Goal: Transaction & Acquisition: Book appointment/travel/reservation

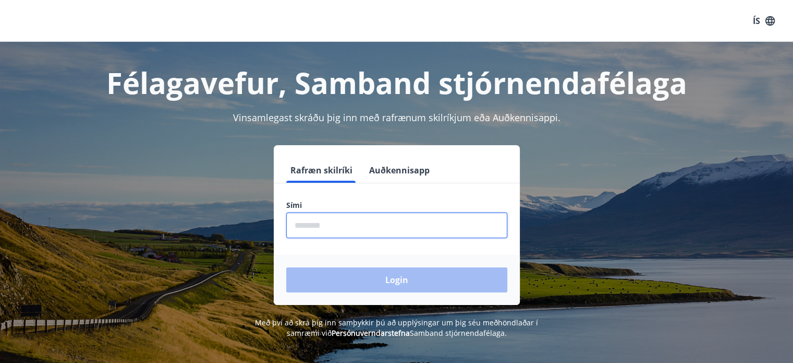
click at [313, 223] on input "phone" at bounding box center [396, 225] width 221 height 26
type input "********"
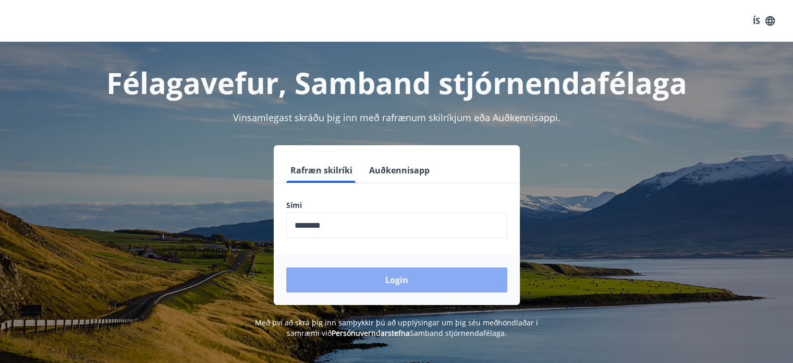
click at [399, 284] on button "Login" at bounding box center [396, 279] width 221 height 25
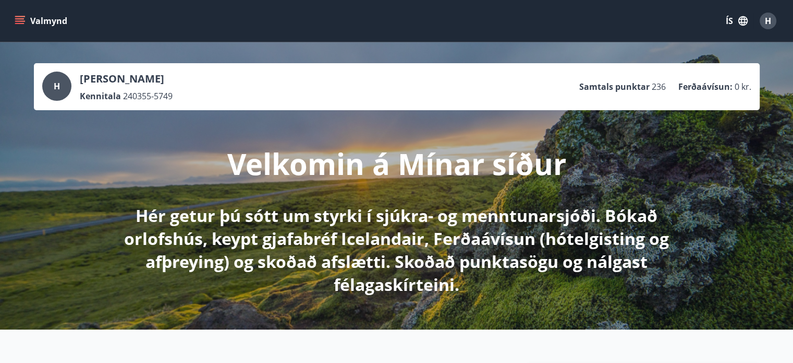
click at [20, 19] on icon "menu" at bounding box center [19, 18] width 9 height 1
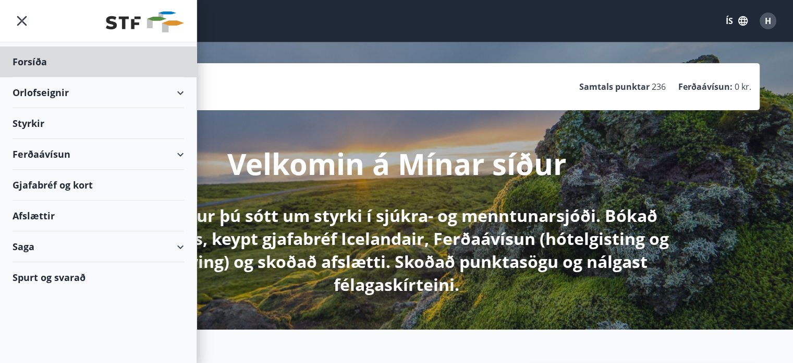
click at [38, 125] on div "Styrkir" at bounding box center [99, 123] width 172 height 31
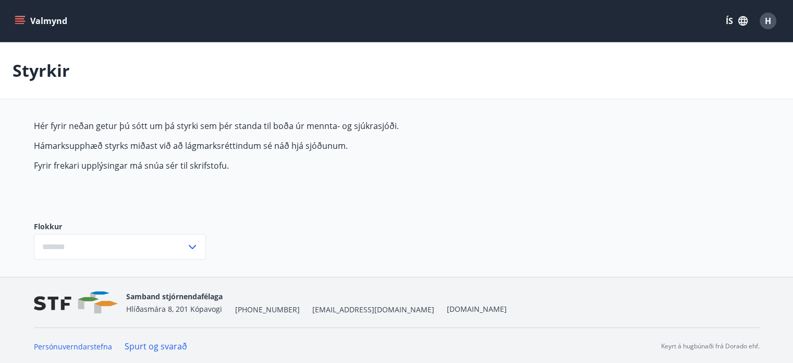
type input "***"
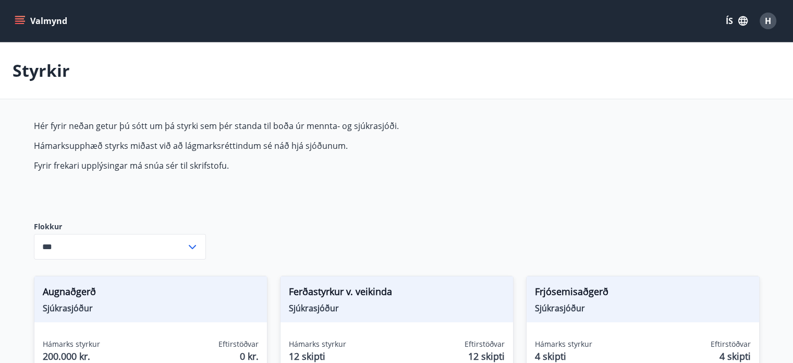
click at [19, 22] on icon "menu" at bounding box center [20, 21] width 10 height 10
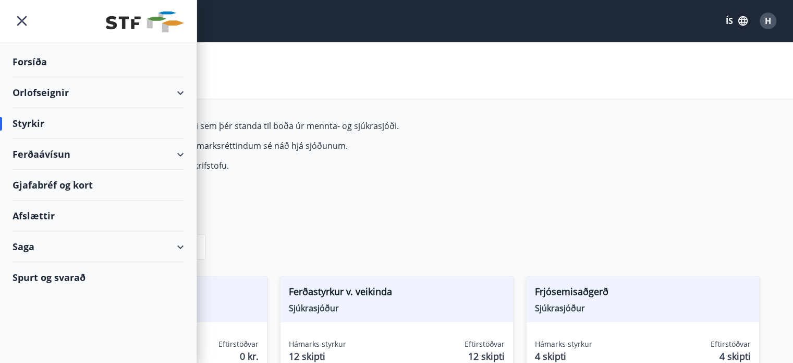
click at [61, 91] on div "Orlofseignir" at bounding box center [99, 92] width 172 height 31
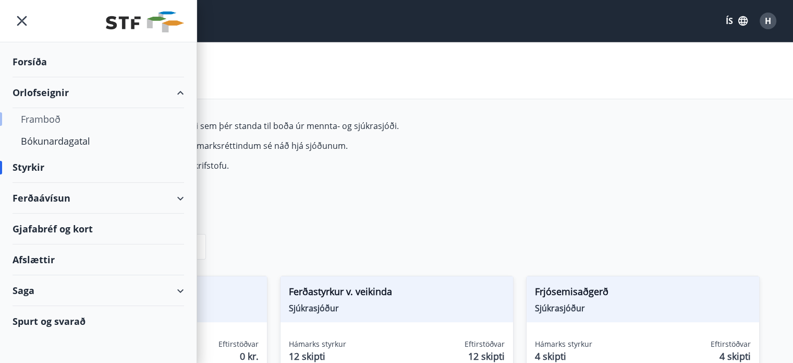
click at [51, 118] on div "Framboð" at bounding box center [98, 119] width 155 height 22
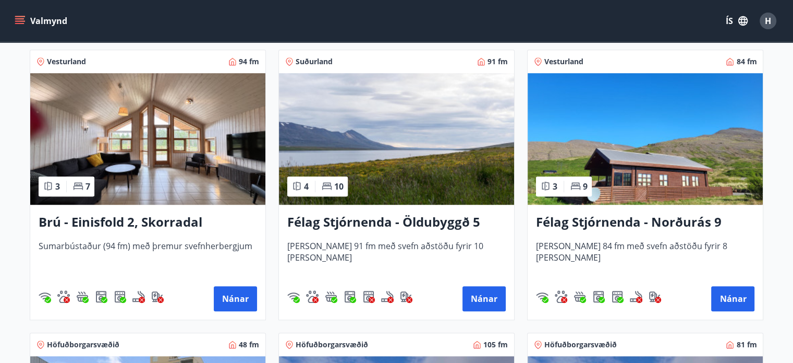
scroll to position [730, 0]
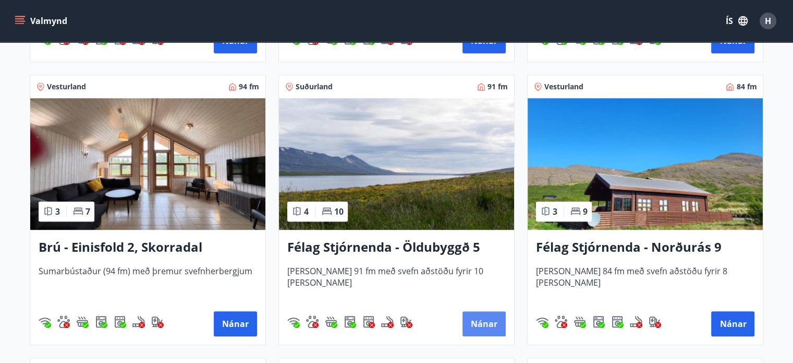
click at [485, 325] on button "Nánar" at bounding box center [484, 323] width 43 height 25
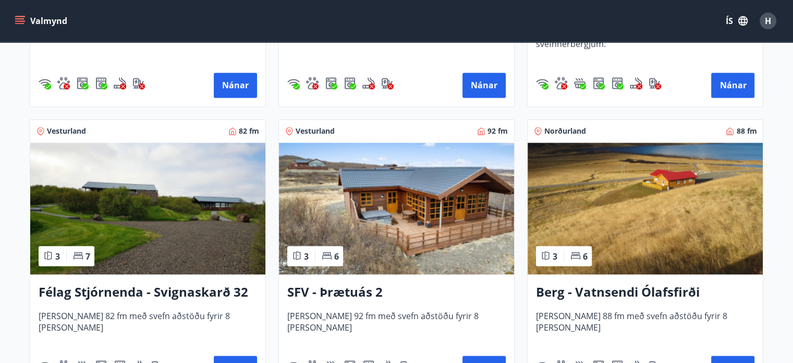
scroll to position [1878, 0]
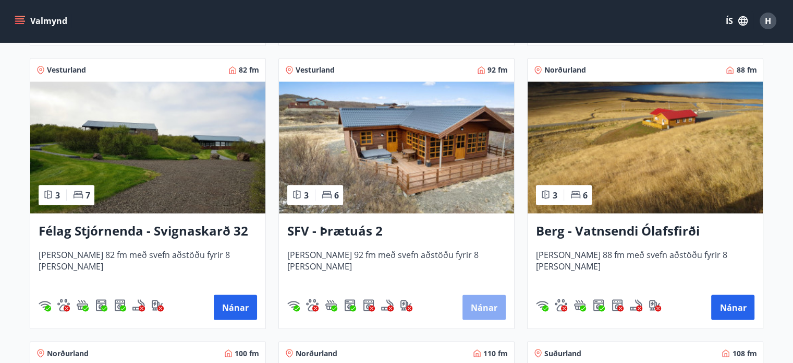
click at [486, 308] on button "Nánar" at bounding box center [484, 306] width 43 height 25
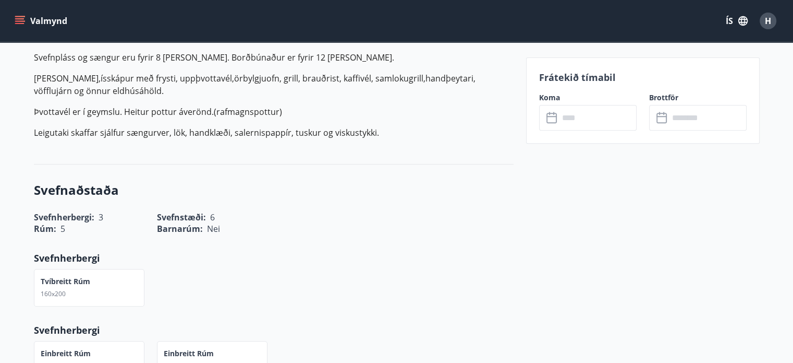
scroll to position [417, 0]
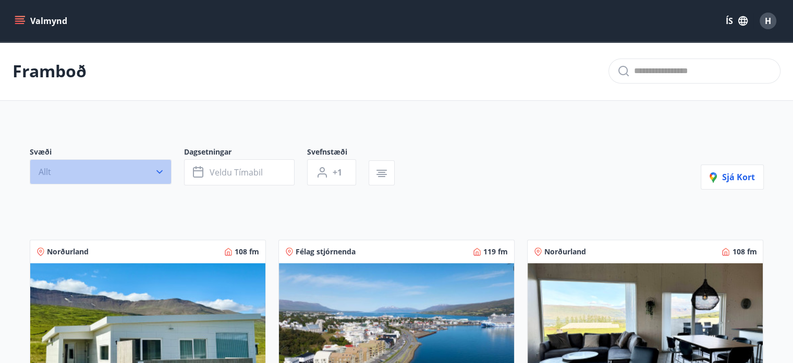
click at [165, 169] on button "Allt" at bounding box center [101, 171] width 142 height 25
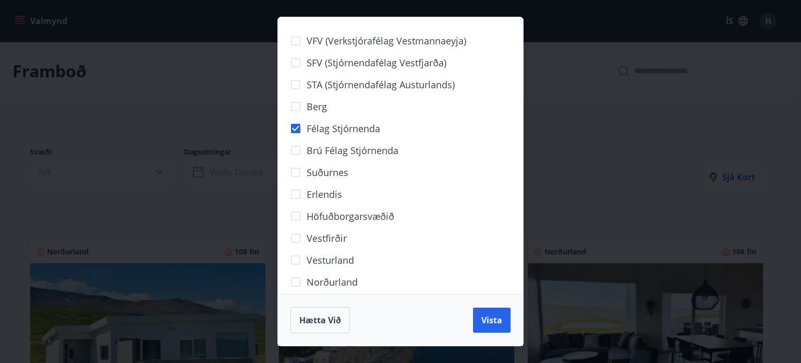
click at [601, 134] on div "VFV (Verkstjórafélag Vestmannaeyja) SFV (Stjórnendafélag Vestfjarða) STA (Stjór…" at bounding box center [400, 181] width 801 height 363
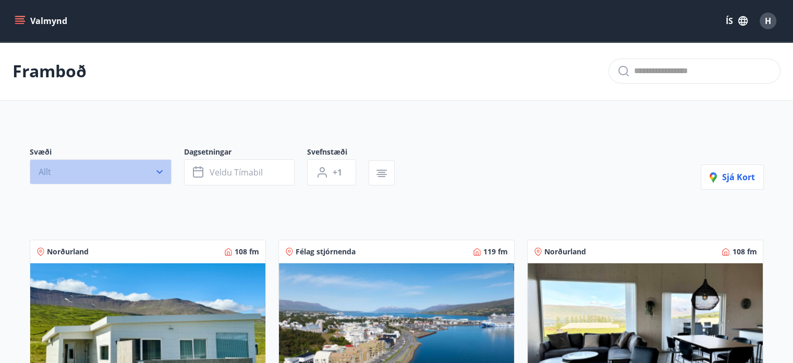
click at [164, 175] on icon "button" at bounding box center [159, 171] width 10 height 10
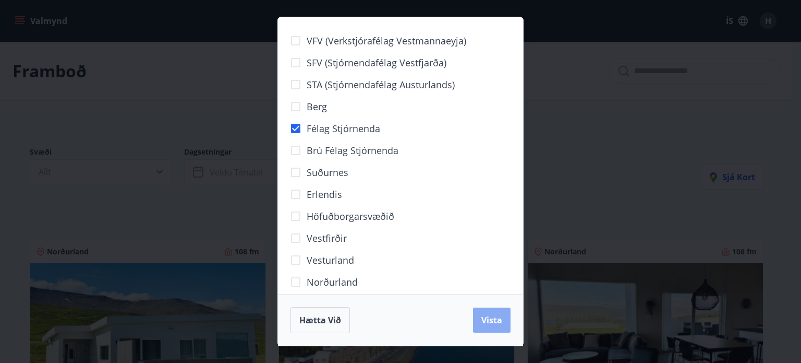
click at [480, 321] on button "Vista" at bounding box center [492, 319] width 38 height 25
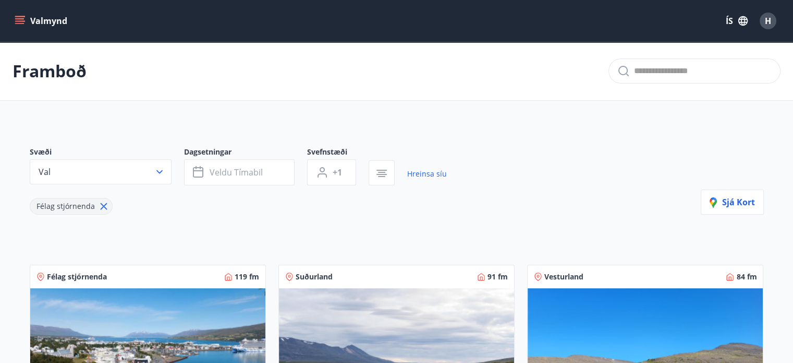
click at [767, 22] on span "H" at bounding box center [768, 20] width 6 height 11
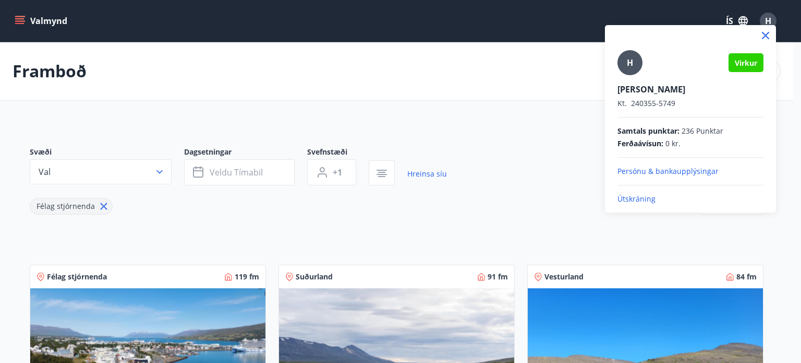
click at [641, 198] on p "Útskráning" at bounding box center [691, 199] width 146 height 10
